Goal: Check status: Check status

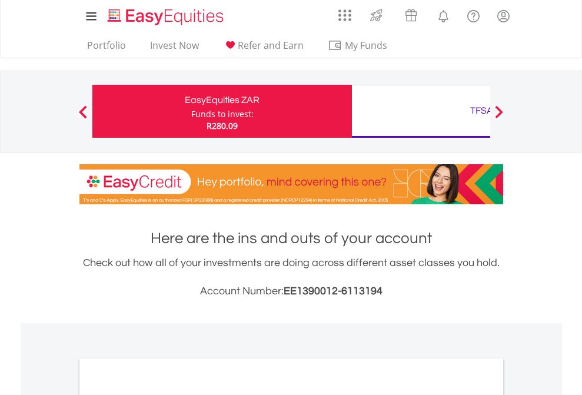
click at [191, 111] on div "Funds to invest:" at bounding box center [222, 114] width 62 height 12
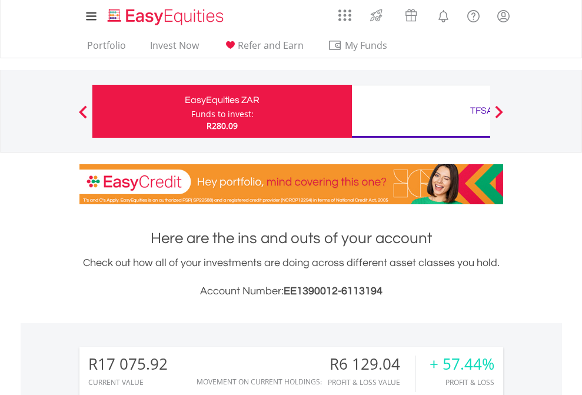
scroll to position [113, 185]
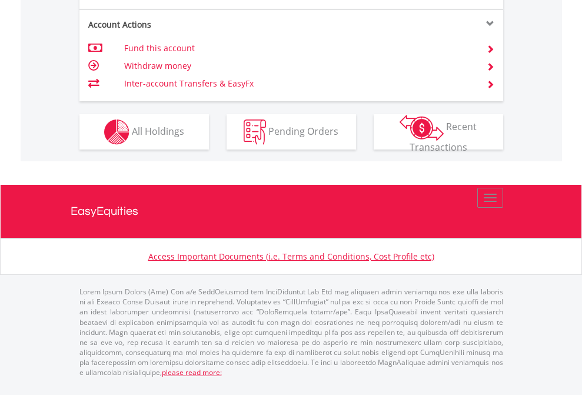
scroll to position [1152, 0]
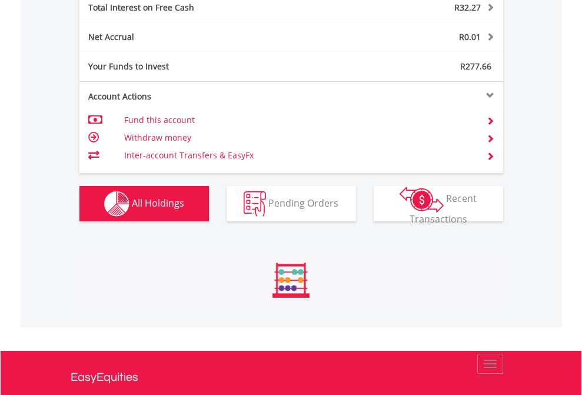
scroll to position [113, 185]
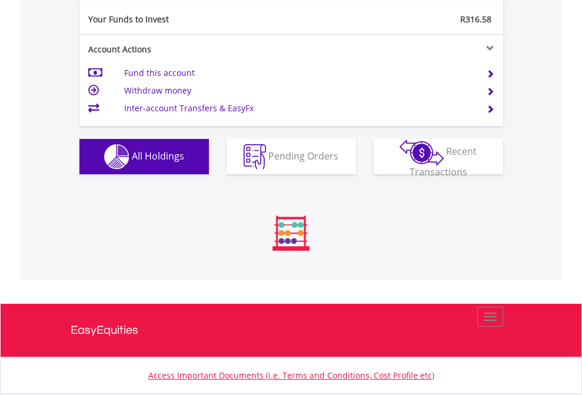
scroll to position [113, 185]
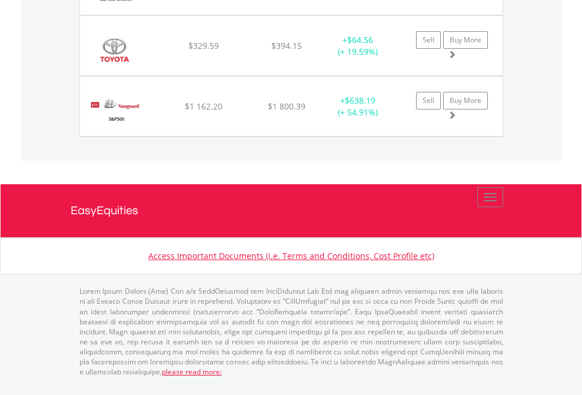
scroll to position [113, 185]
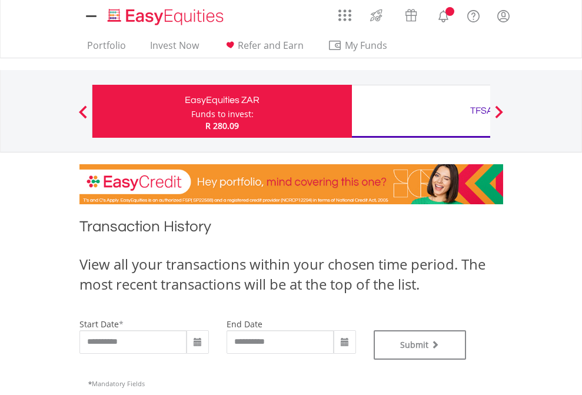
type input "**********"
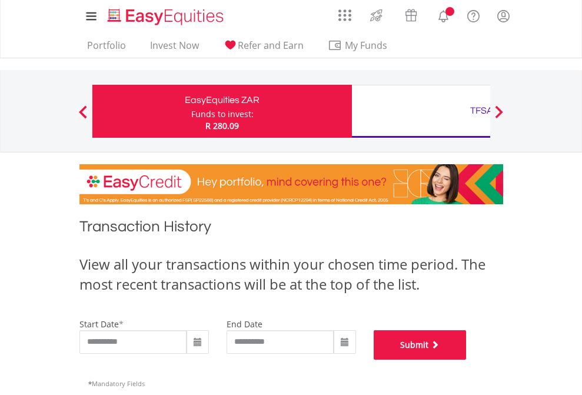
click at [467, 360] on button "Submit" at bounding box center [420, 344] width 93 height 29
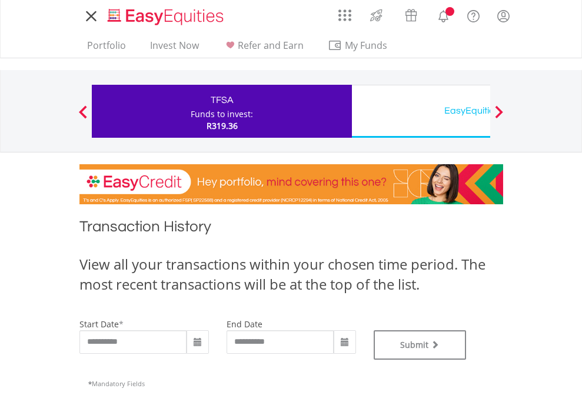
type input "**********"
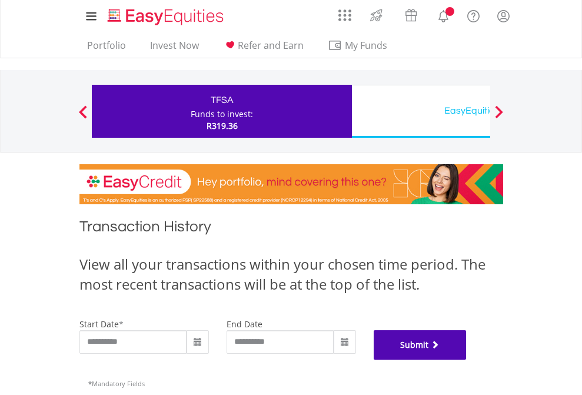
click at [467, 360] on button "Submit" at bounding box center [420, 344] width 93 height 29
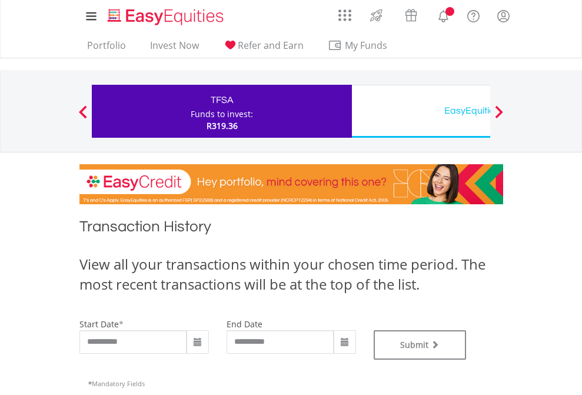
click at [421, 111] on div "EasyEquities USD" at bounding box center [482, 110] width 246 height 16
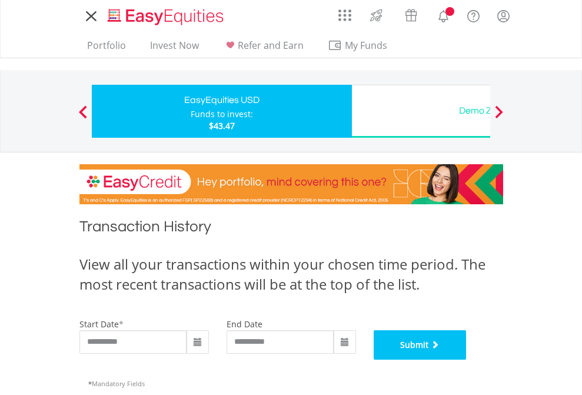
click at [467, 360] on button "Submit" at bounding box center [420, 344] width 93 height 29
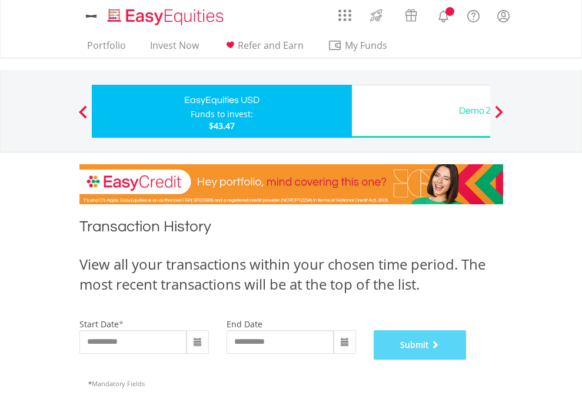
scroll to position [477, 0]
